Goal: Task Accomplishment & Management: Use online tool/utility

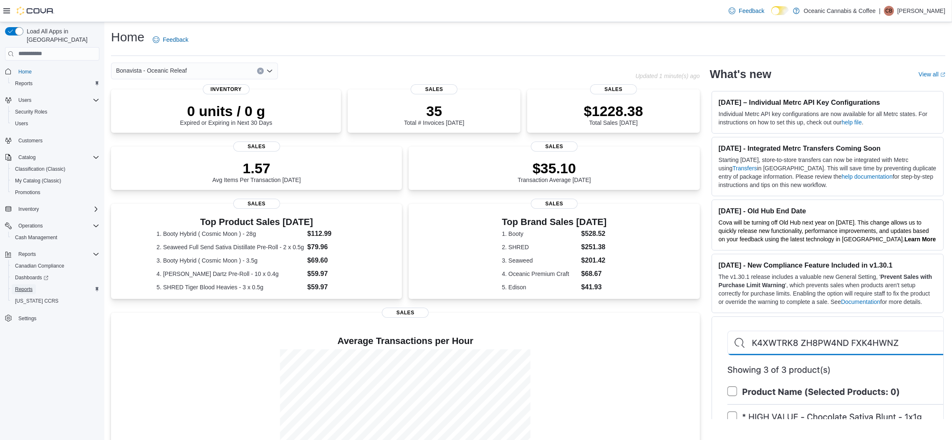
click at [22, 286] on span "Reports" at bounding box center [24, 289] width 18 height 7
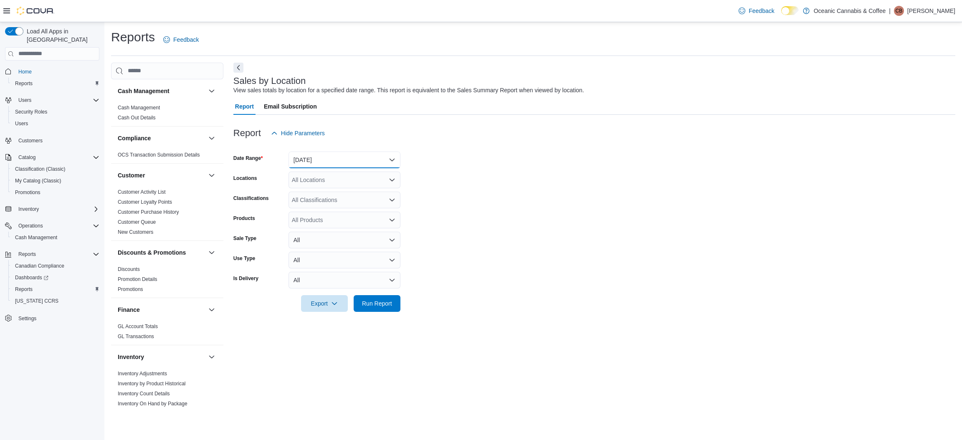
click at [391, 162] on button "[DATE]" at bounding box center [345, 160] width 112 height 17
click at [322, 174] on span "Custom Date" at bounding box center [349, 177] width 95 height 10
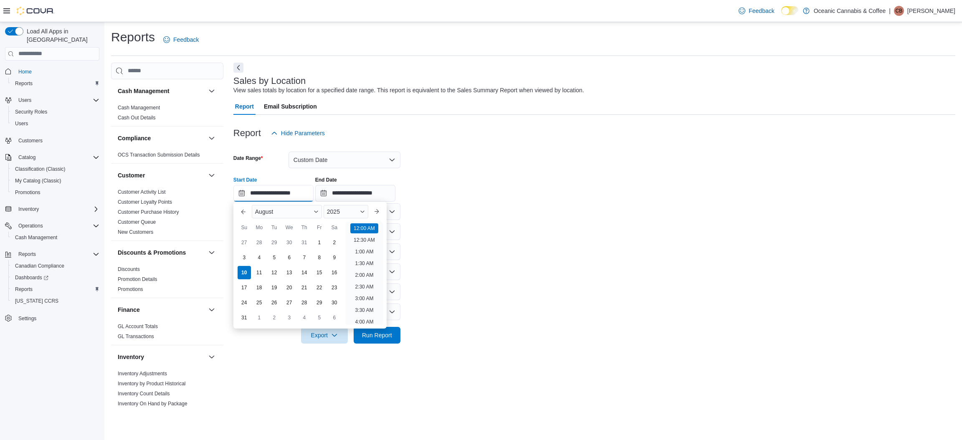
click at [300, 192] on input "**********" at bounding box center [273, 193] width 80 height 17
click at [317, 254] on div "8" at bounding box center [319, 257] width 15 height 15
type input "**********"
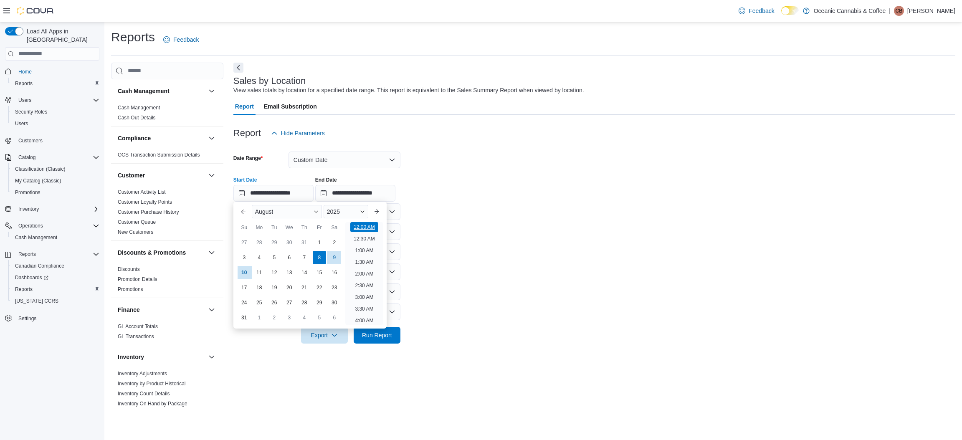
click at [368, 229] on li "12:00 AM" at bounding box center [364, 227] width 28 height 10
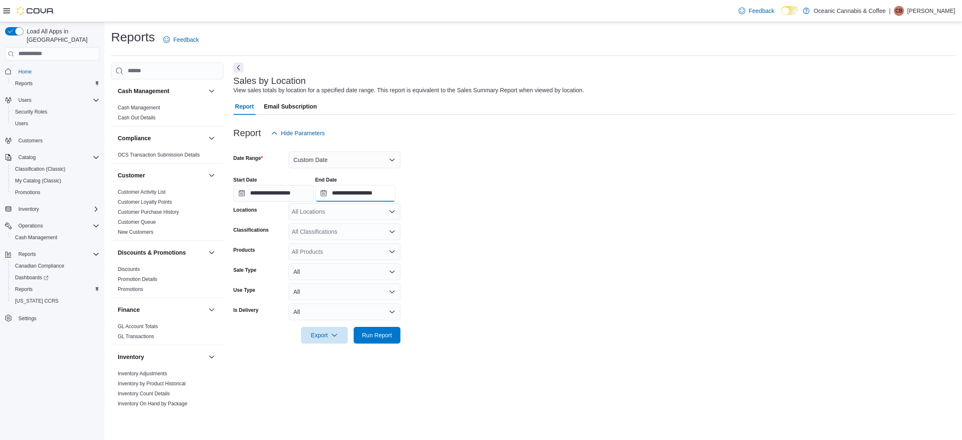
click at [371, 190] on input "**********" at bounding box center [355, 193] width 80 height 17
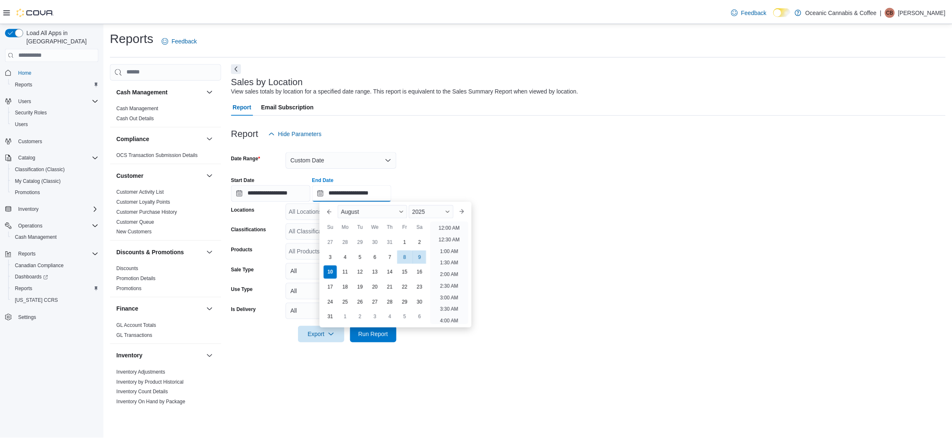
scroll to position [459, 0]
click at [407, 260] on div "8" at bounding box center [409, 257] width 15 height 15
click at [452, 319] on li "11:30 PM" at bounding box center [454, 319] width 28 height 10
type input "**********"
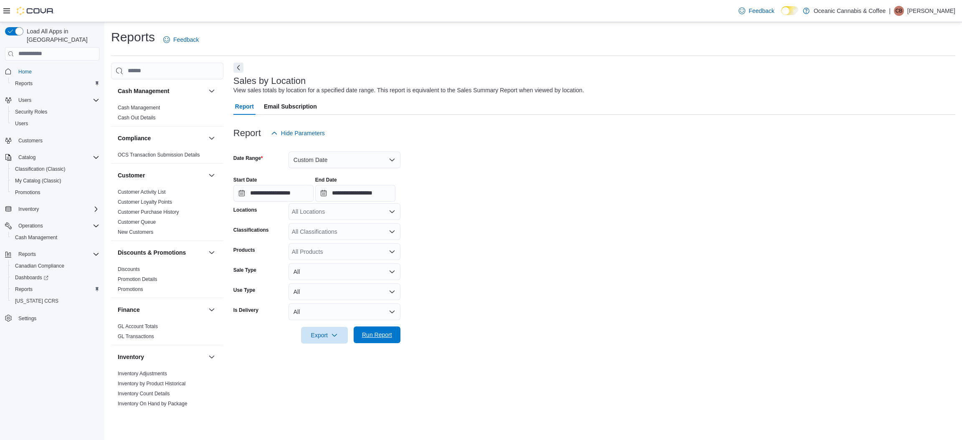
click at [372, 335] on span "Run Report" at bounding box center [377, 335] width 30 height 8
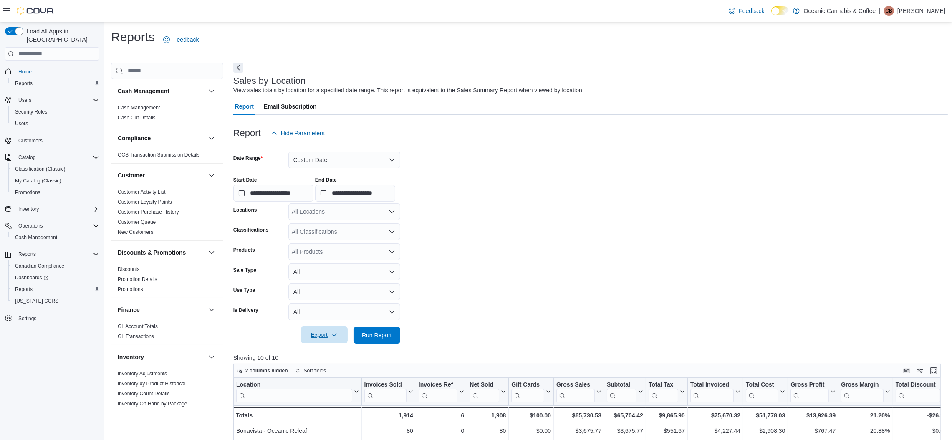
click at [322, 341] on span "Export" at bounding box center [324, 335] width 37 height 17
click at [322, 349] on span "Export to Excel" at bounding box center [326, 351] width 38 height 7
click at [345, 164] on button "Custom Date" at bounding box center [345, 160] width 112 height 17
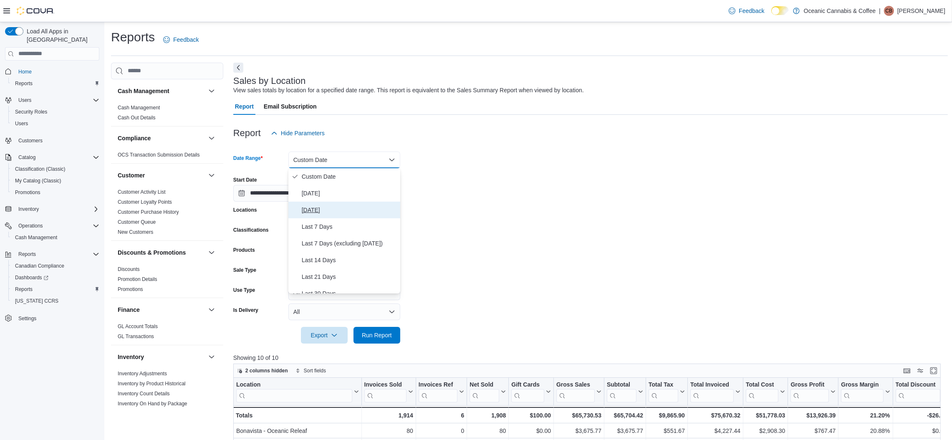
click at [316, 211] on span "Yesterday" at bounding box center [349, 210] width 95 height 10
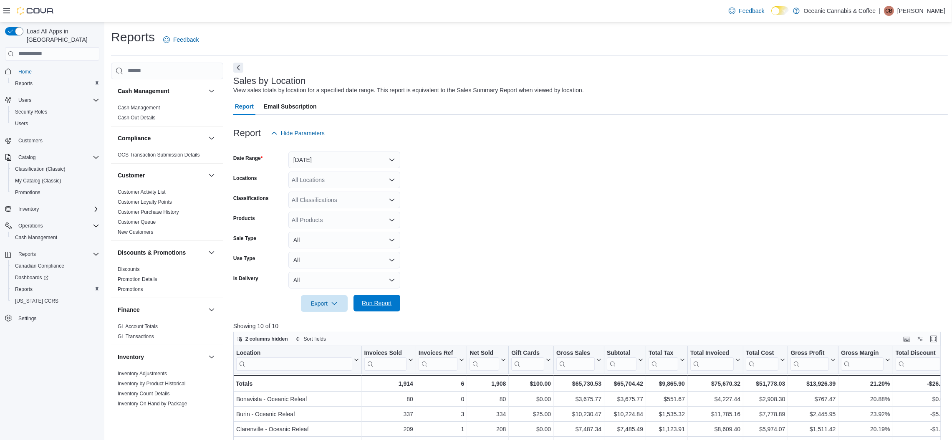
click at [372, 300] on span "Run Report" at bounding box center [377, 303] width 30 height 8
click at [335, 309] on span "Export" at bounding box center [324, 303] width 37 height 17
click at [335, 318] on span "Export to Excel" at bounding box center [326, 320] width 38 height 7
click at [350, 165] on button "Yesterday" at bounding box center [345, 160] width 112 height 17
click at [330, 194] on span "Today" at bounding box center [349, 193] width 95 height 10
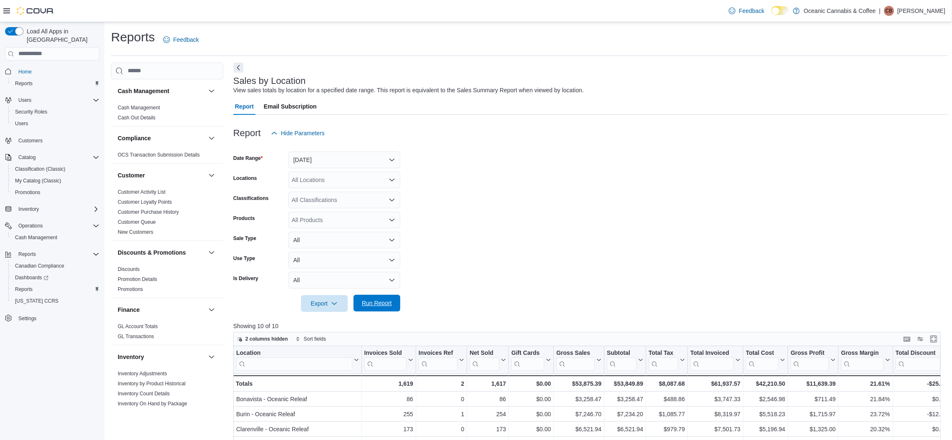
click at [388, 299] on span "Run Report" at bounding box center [377, 303] width 37 height 17
click at [331, 304] on icon "button" at bounding box center [334, 303] width 7 height 7
click at [319, 319] on span "Export to Excel" at bounding box center [326, 320] width 38 height 7
